Goal: Task Accomplishment & Management: Manage account settings

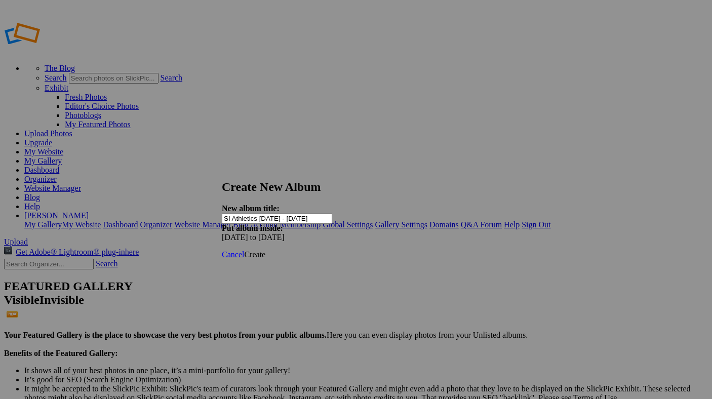
type input "SI Athletics [DATE] - [DATE]"
click at [265, 250] on span "Create" at bounding box center [254, 254] width 21 height 9
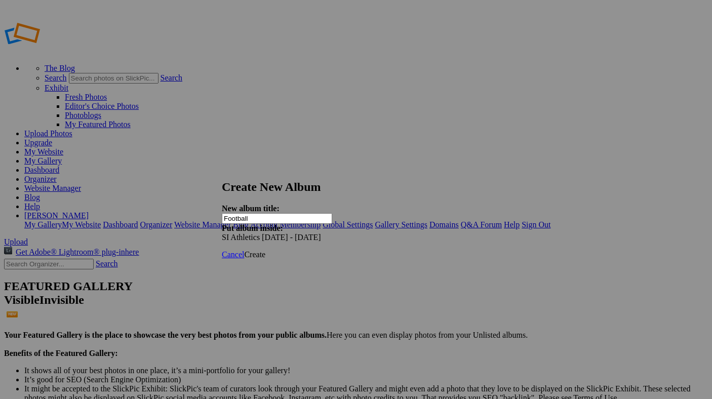
type input "Football"
click at [265, 250] on span "Create" at bounding box center [254, 254] width 21 height 9
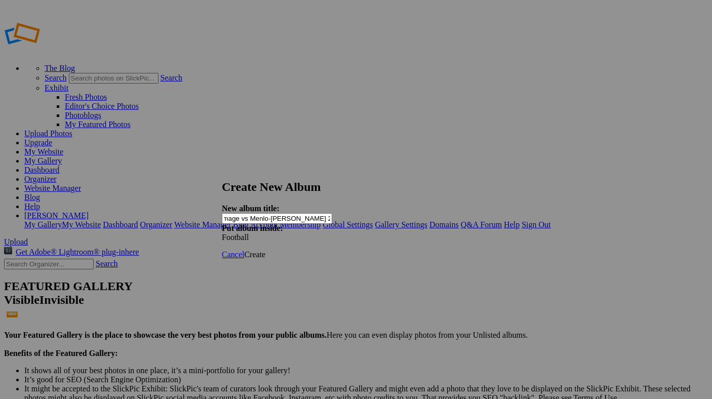
scroll to position [0, 68]
type input "Varsity Football Scrimmage vs Menlo-Atherton 2025 by Paul Ghiglieri"
click at [265, 250] on span "Create" at bounding box center [254, 254] width 21 height 9
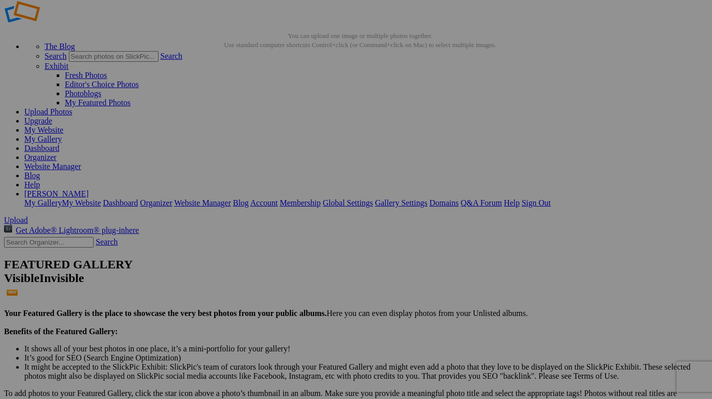
scroll to position [42, 0]
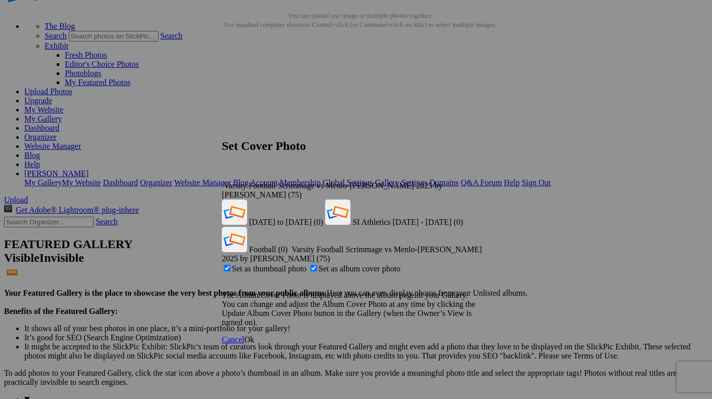
click at [472, 181] on div "Varsity Football Scrimmage vs Menlo-Atherton 2025 by Paul Ghiglieri (75)" at bounding box center [356, 190] width 269 height 18
click at [397, 218] on span "SI Athletics 2025 - 2026 (0)" at bounding box center [408, 222] width 110 height 9
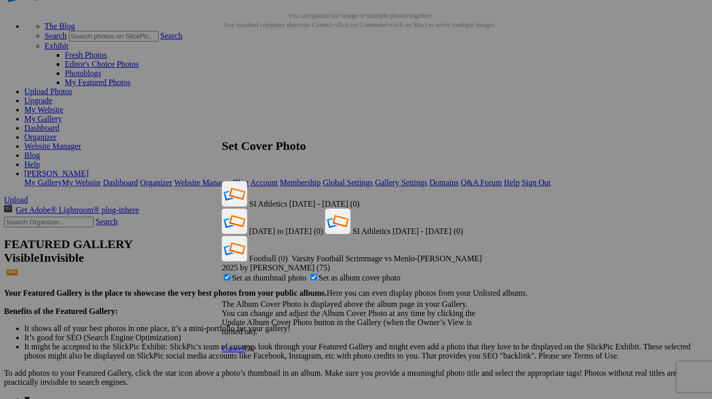
click at [254, 345] on span "Ok" at bounding box center [249, 349] width 10 height 9
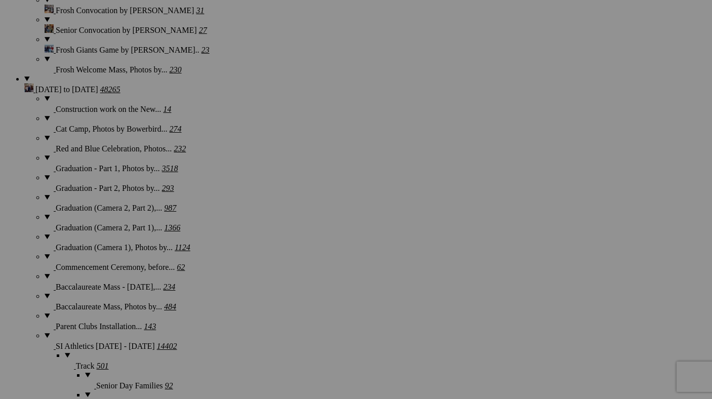
scroll to position [1127, 0]
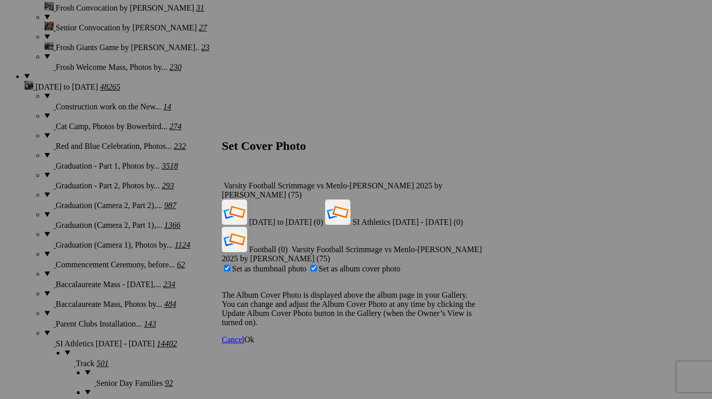
click at [472, 181] on div "Varsity Football Scrimmage vs Menlo-Atherton 2025 by Paul Ghiglieri (75)" at bounding box center [356, 190] width 269 height 18
click at [288, 245] on span "Football (0)" at bounding box center [268, 249] width 39 height 9
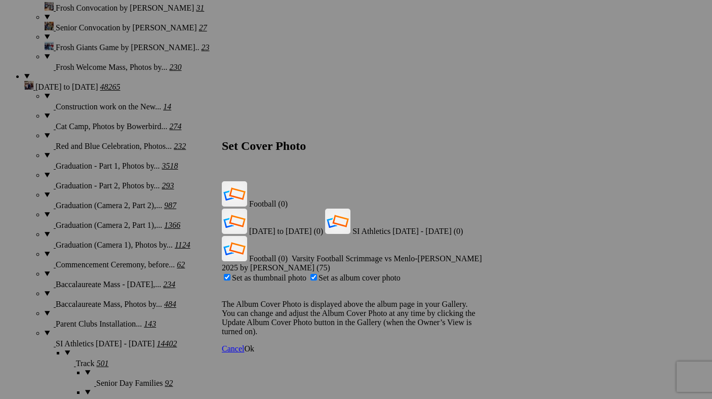
click at [254, 345] on span "Ok" at bounding box center [249, 349] width 10 height 9
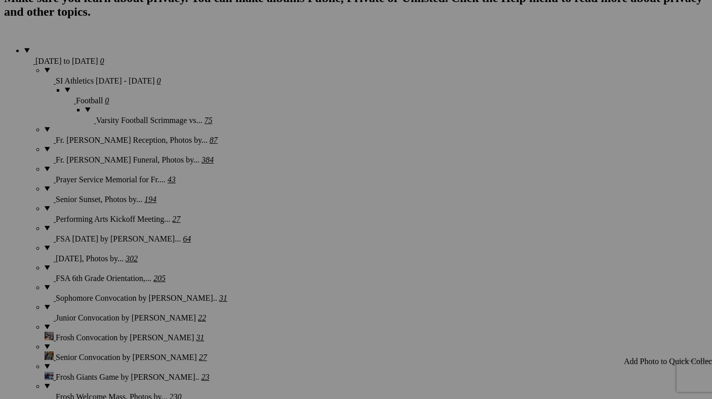
scroll to position [796, 0]
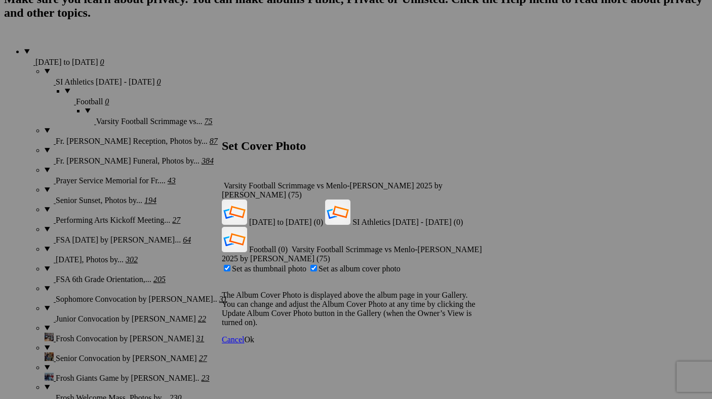
click at [254, 335] on span "Ok" at bounding box center [249, 339] width 10 height 9
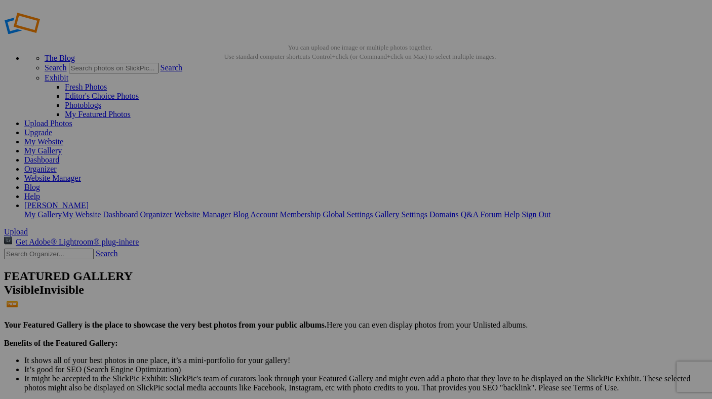
scroll to position [0, 0]
